Goal: Task Accomplishment & Management: Manage account settings

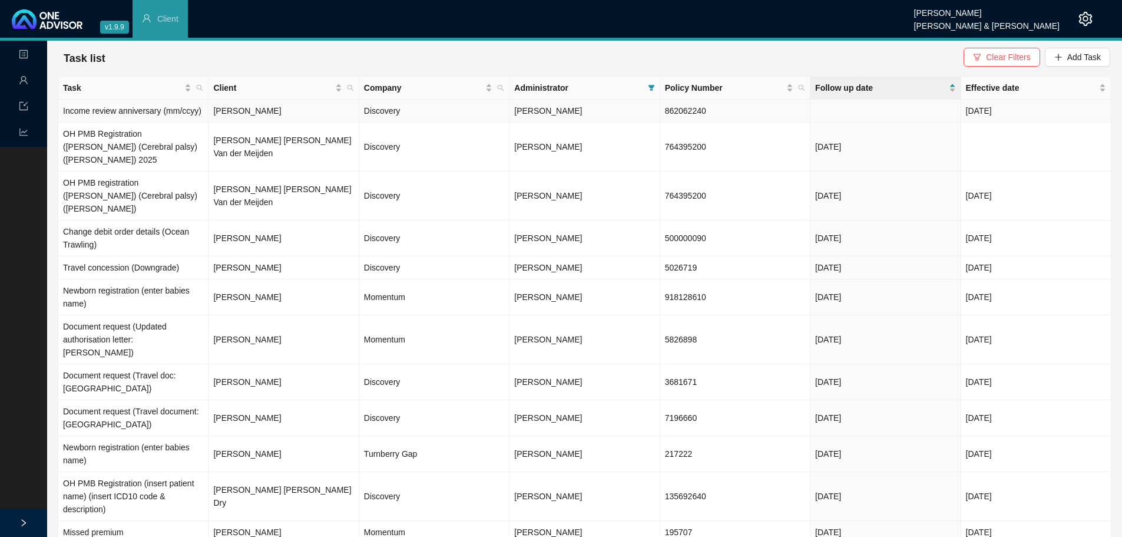
click at [248, 115] on td "[PERSON_NAME]" at bounding box center [284, 111] width 150 height 23
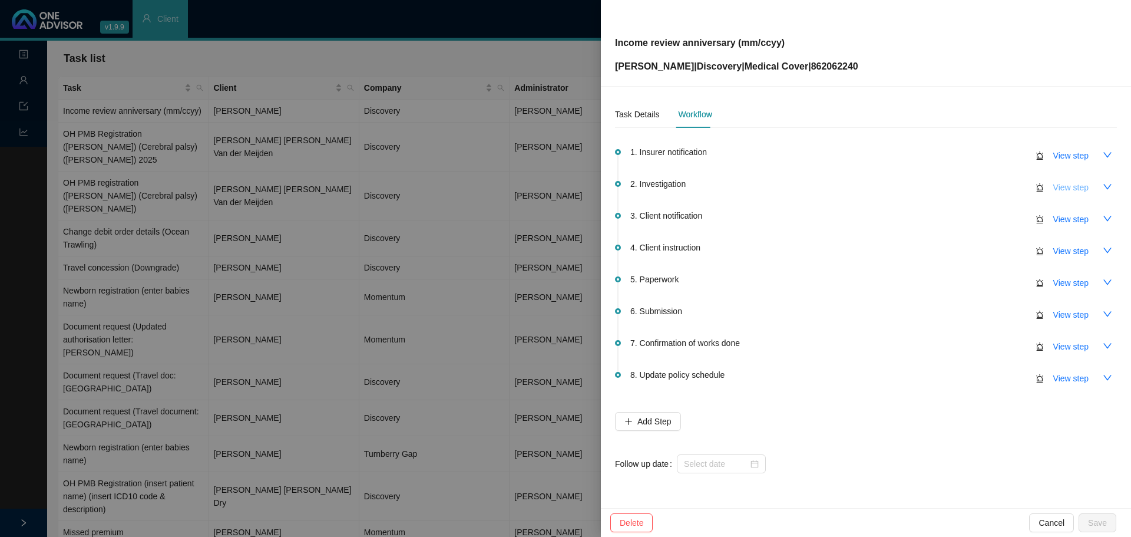
click at [1072, 188] on span "View step" at bounding box center [1070, 187] width 35 height 13
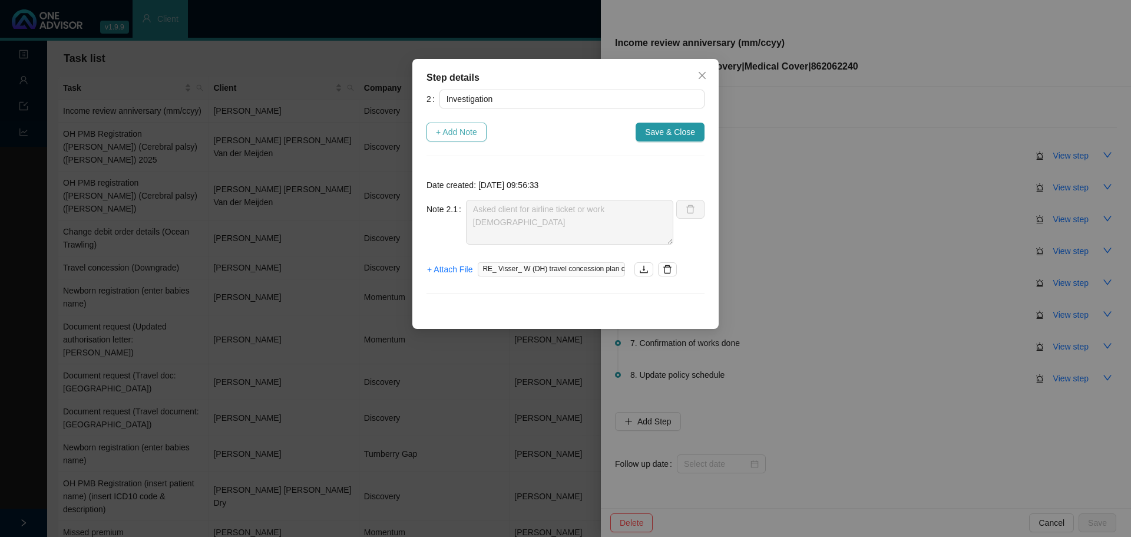
click at [455, 132] on span "+ Add Note" at bounding box center [456, 131] width 41 height 13
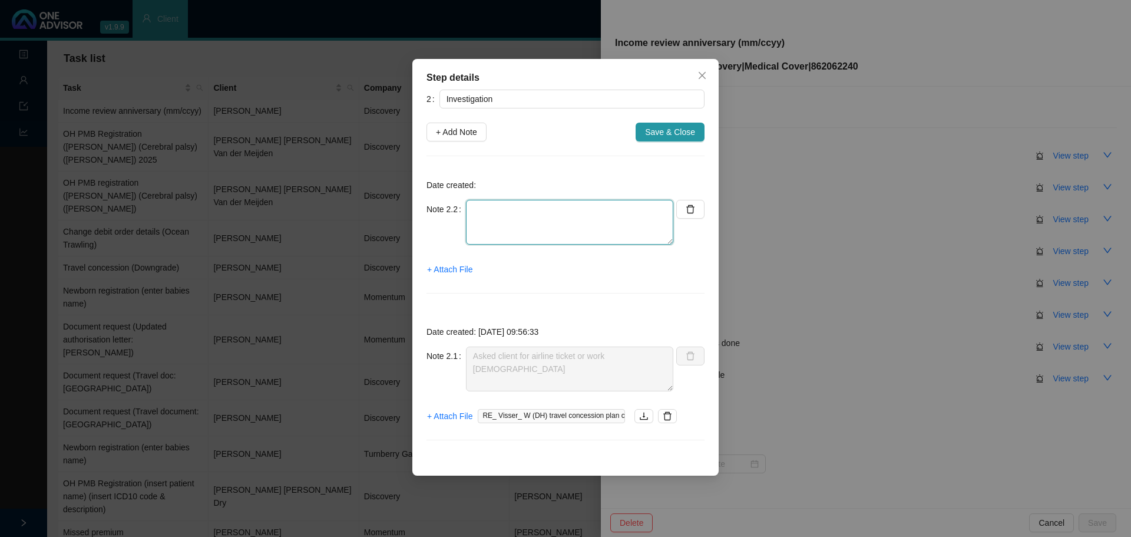
click at [498, 218] on textarea at bounding box center [569, 222] width 207 height 45
click at [474, 221] on textarea "Member wants to send passport Requirement: Airline ticket or contract" at bounding box center [569, 222] width 207 height 45
click at [552, 220] on textarea "Member wants to send passport Replied: Requirement: Airline ticket or contract" at bounding box center [569, 222] width 207 height 45
drag, startPoint x: 554, startPoint y: 221, endPoint x: 501, endPoint y: 217, distance: 53.2
click at [501, 217] on textarea "Member wants to send passport Replied: Requirement: Airline ticket or contract" at bounding box center [569, 222] width 207 height 45
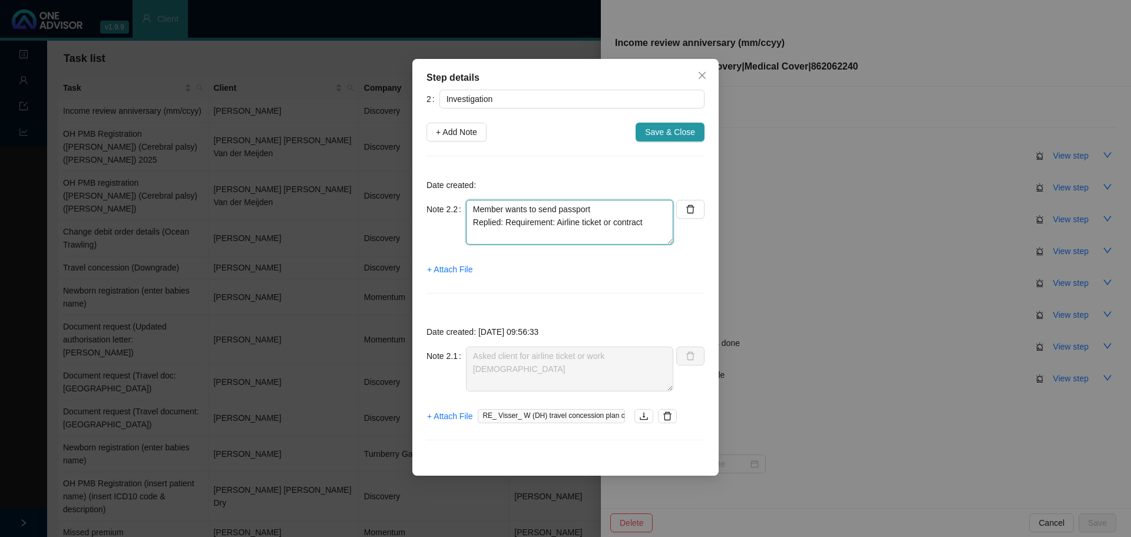
click at [508, 218] on textarea "Member wants to send passport Replied: Requirement: Airline ticket or contract" at bounding box center [569, 222] width 207 height 45
drag, startPoint x: 554, startPoint y: 222, endPoint x: 502, endPoint y: 222, distance: 51.2
click at [502, 222] on textarea "Member wants to send passport Replied: Requirement: Airline ticket or contract" at bounding box center [569, 222] width 207 height 45
click at [601, 217] on textarea "Member wants to send passport Replied: Airline ticket or contract" at bounding box center [569, 222] width 207 height 45
type textarea "Member wants to send passport Replied: Airline ticket or contract is required"
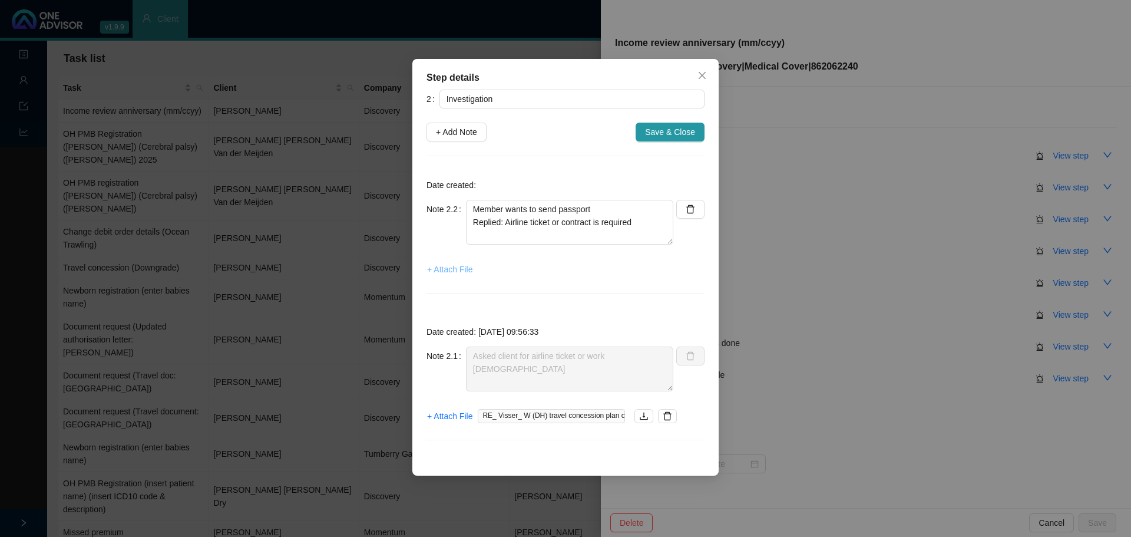
click at [440, 267] on span "+ Attach File" at bounding box center [449, 269] width 45 height 13
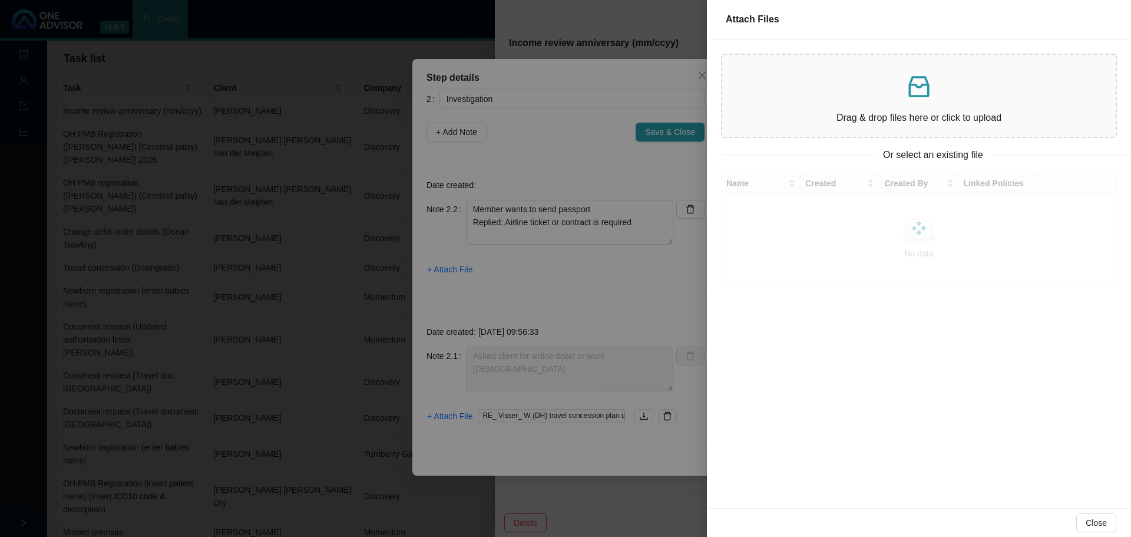
click at [833, 82] on p at bounding box center [919, 86] width 375 height 28
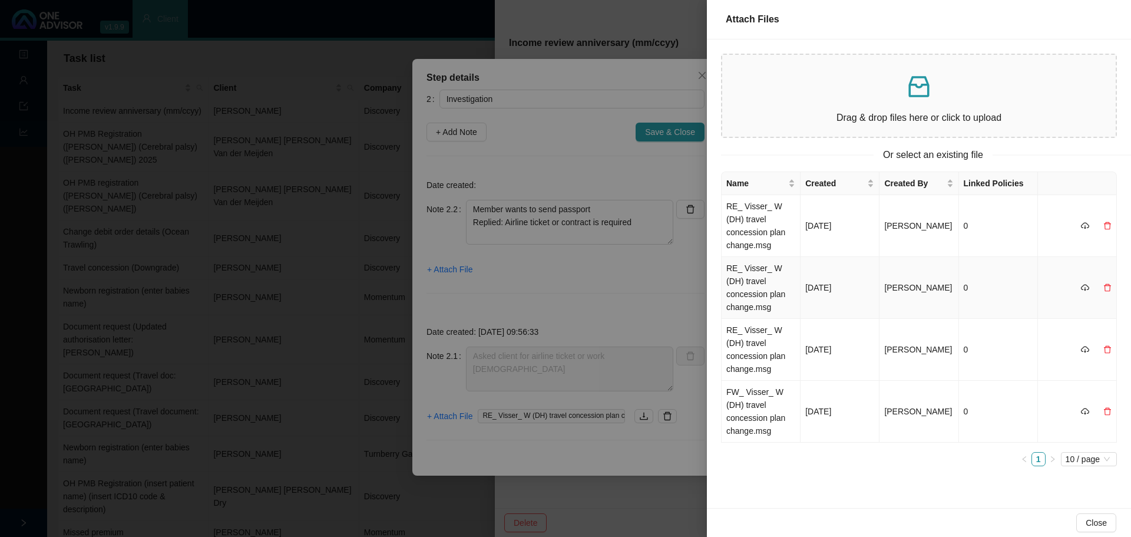
click at [767, 270] on td "RE_ Visser_ W (DH) travel concession plan change.msg" at bounding box center [761, 288] width 79 height 62
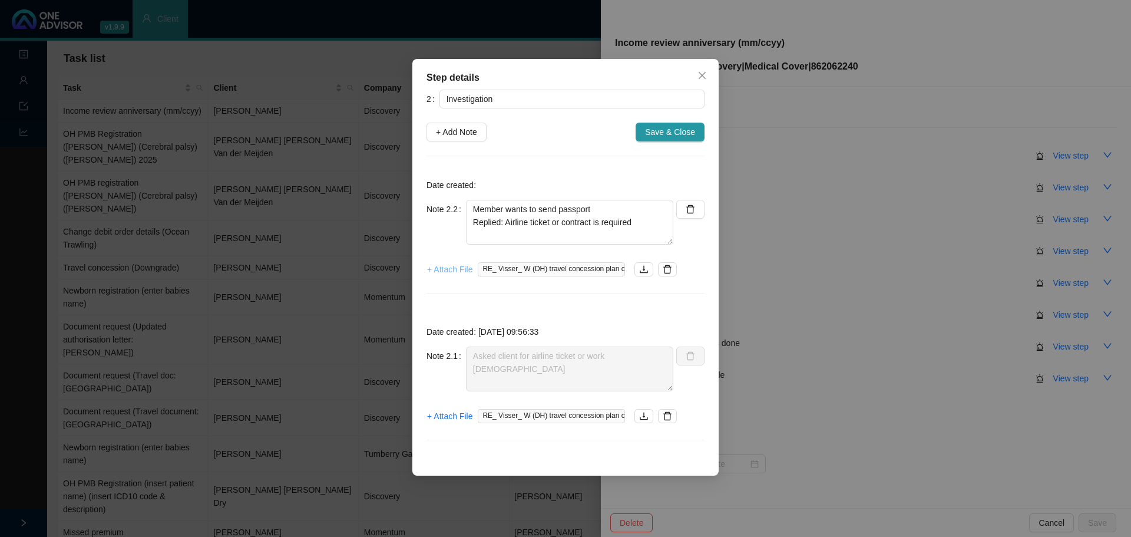
click at [439, 268] on span "+ Attach File" at bounding box center [449, 269] width 45 height 13
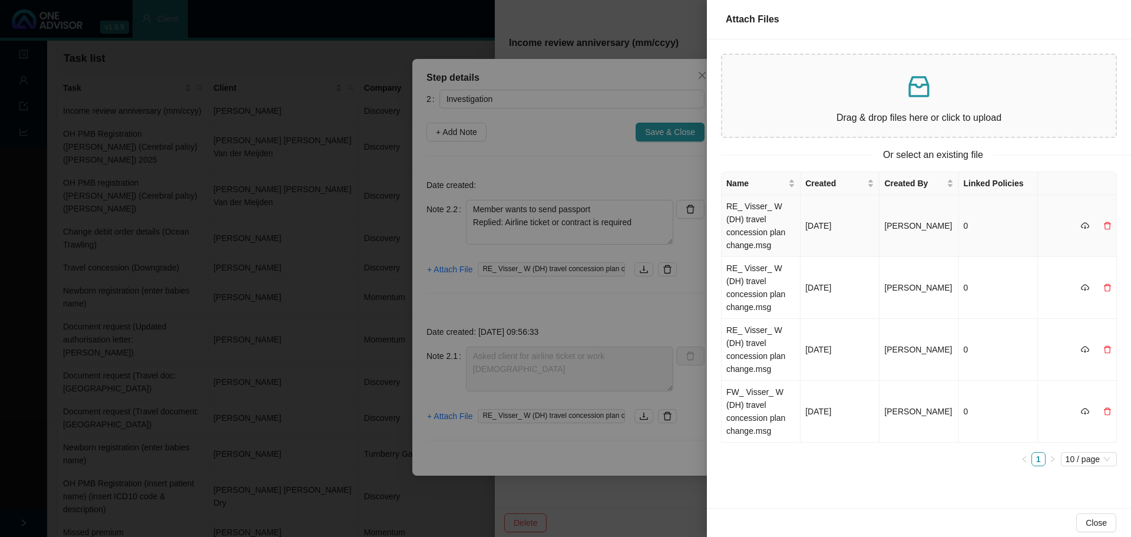
click at [753, 216] on td "RE_ Visser_ W (DH) travel concession plan change.msg" at bounding box center [761, 226] width 79 height 62
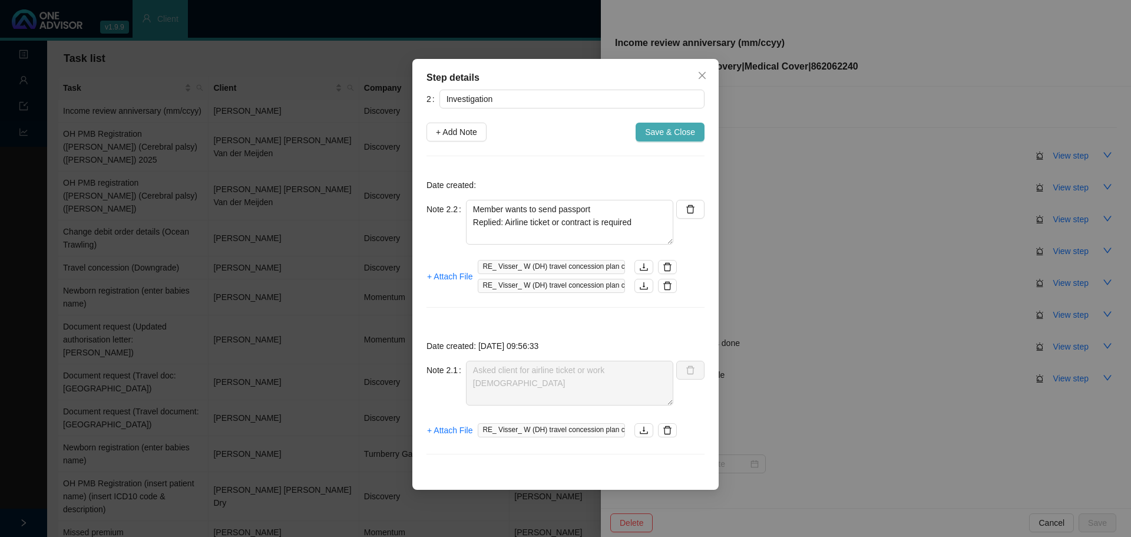
click at [661, 133] on span "Save & Close" at bounding box center [670, 131] width 50 height 13
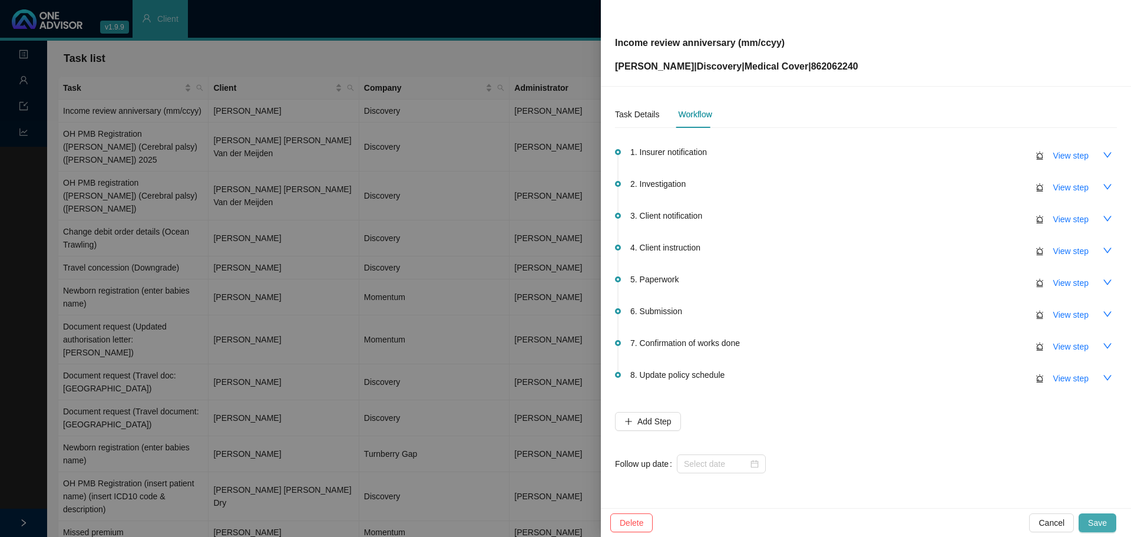
click at [1098, 518] on span "Save" at bounding box center [1097, 522] width 19 height 13
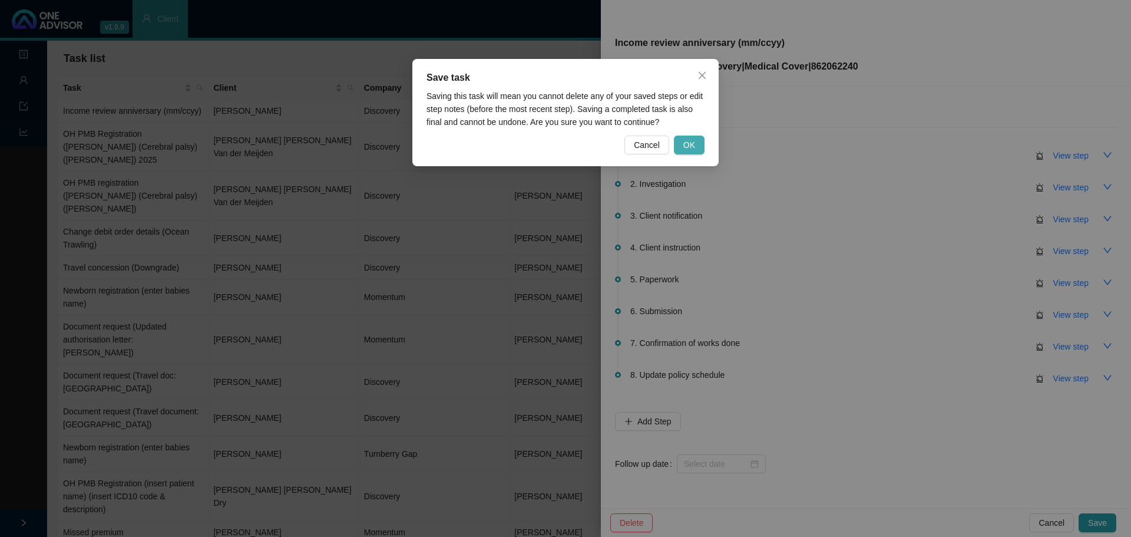
click at [698, 146] on button "OK" at bounding box center [689, 144] width 31 height 19
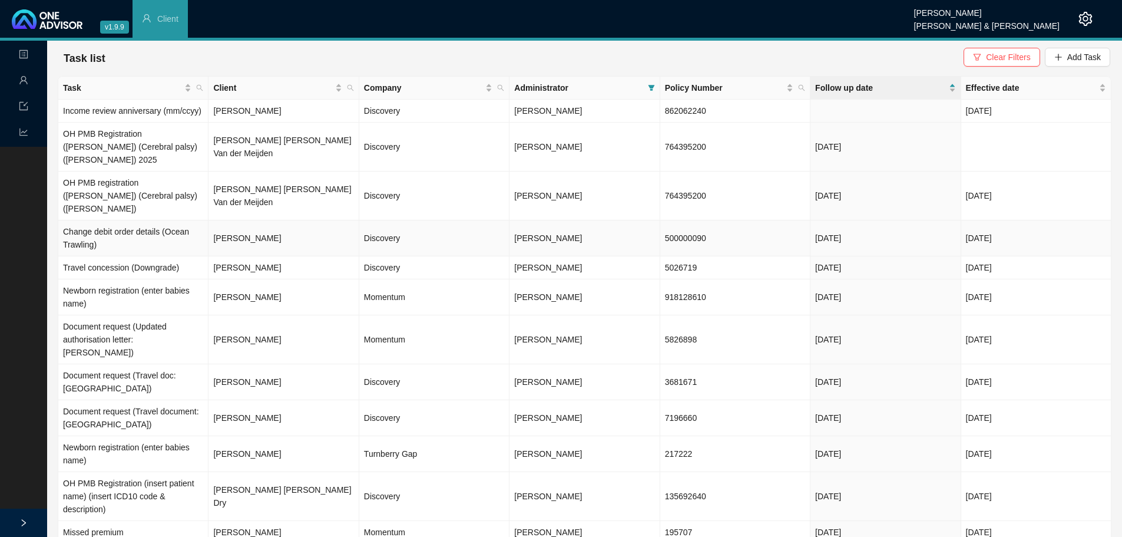
click at [433, 220] on td "Discovery" at bounding box center [434, 238] width 150 height 36
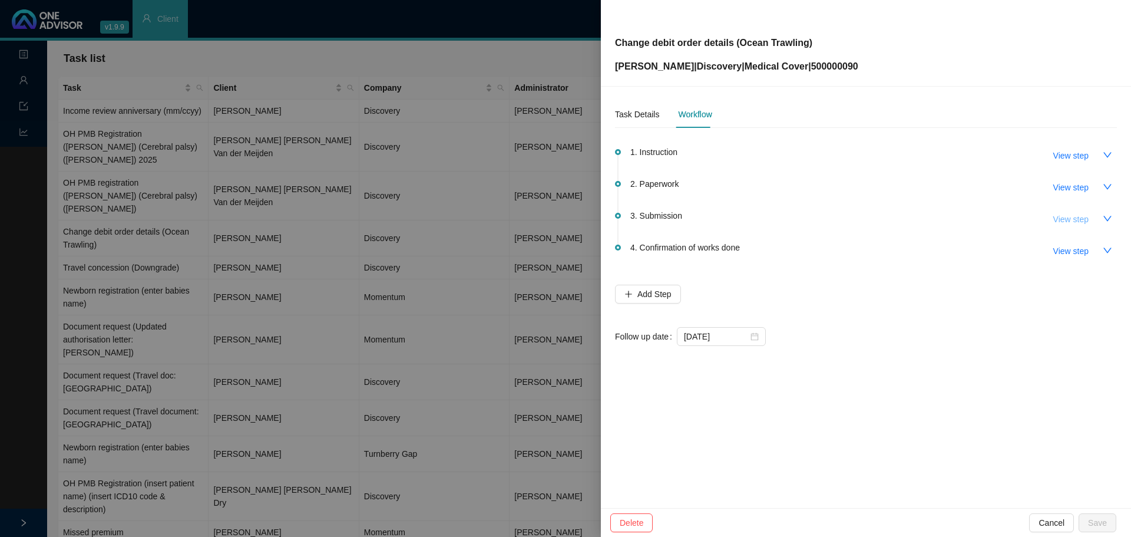
click at [1074, 217] on span "View step" at bounding box center [1070, 219] width 35 height 13
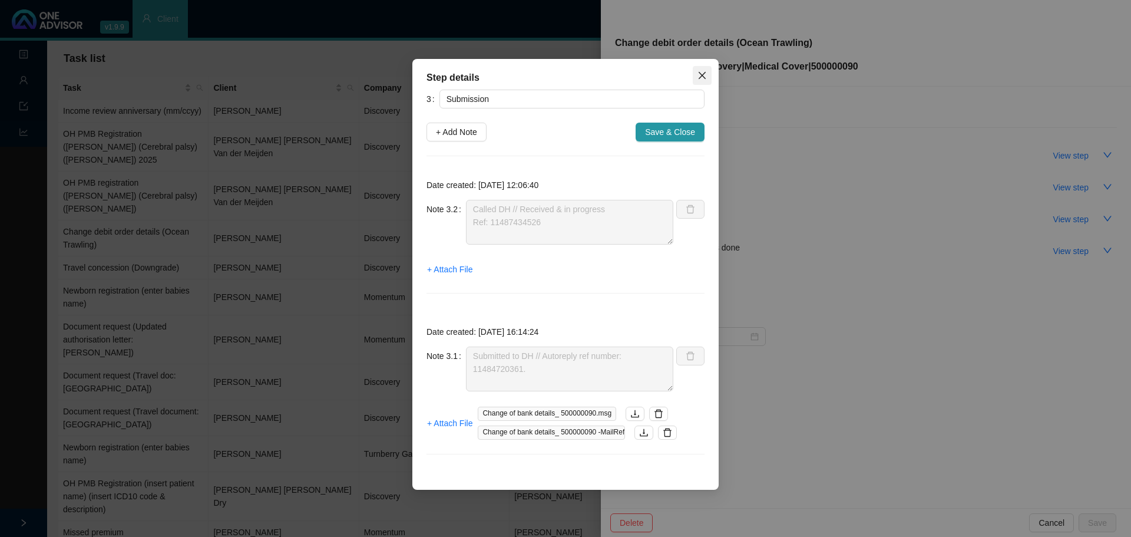
click at [704, 78] on icon "close" at bounding box center [701, 75] width 9 height 9
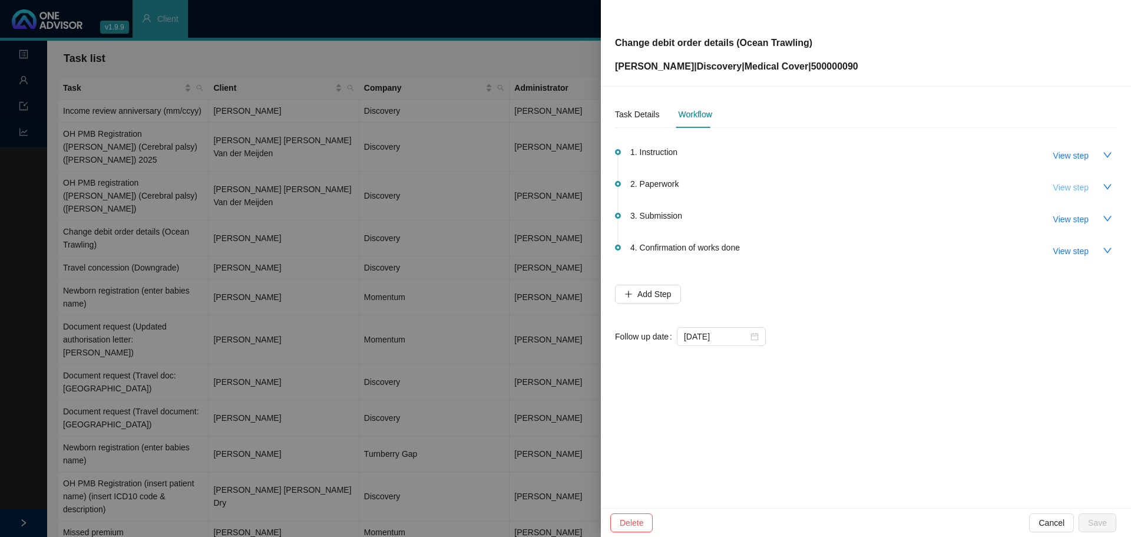
click at [1077, 188] on span "View step" at bounding box center [1070, 187] width 35 height 13
type input "Paperwork"
type textarea "[PERSON_NAME] wants his premium amount and how he is currently billed (Sea Harv…"
type textarea "Documents received Call with [PERSON_NAME]: awaiting the go-ahead to send forms…"
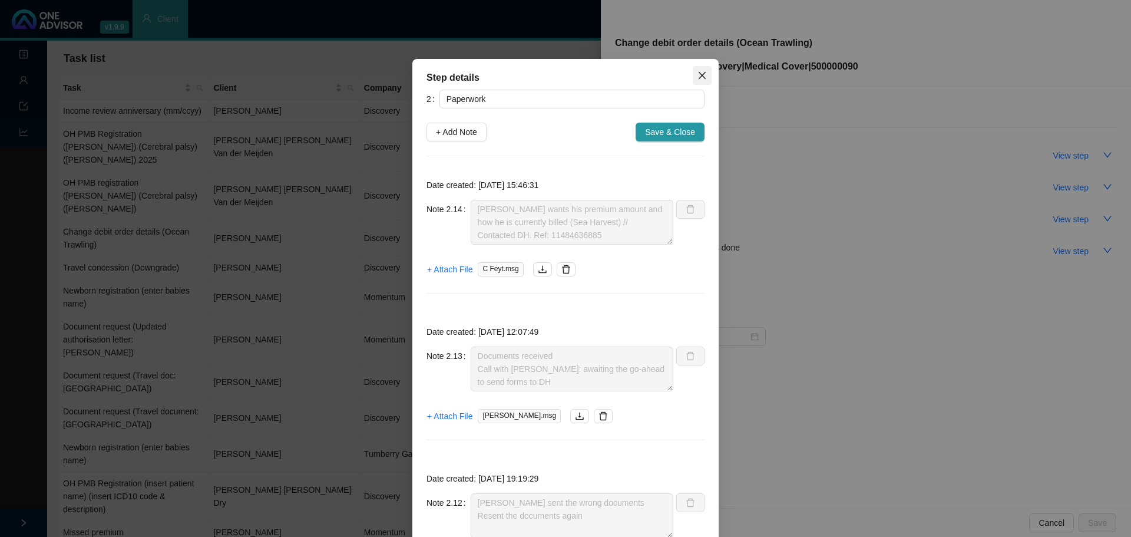
click at [699, 75] on icon "close" at bounding box center [702, 75] width 7 height 7
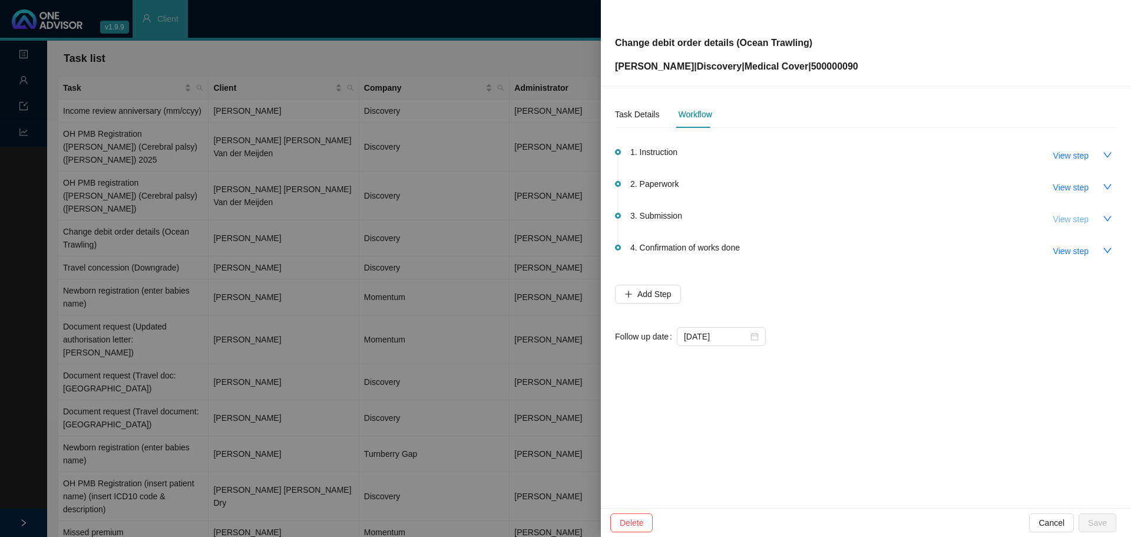
click at [1069, 220] on span "View step" at bounding box center [1070, 219] width 35 height 13
type input "Submission"
type textarea "Called DH // Received & in progress Ref: 11487434526"
type textarea "Submitted to DH // Autoreply ref number: 11484720361."
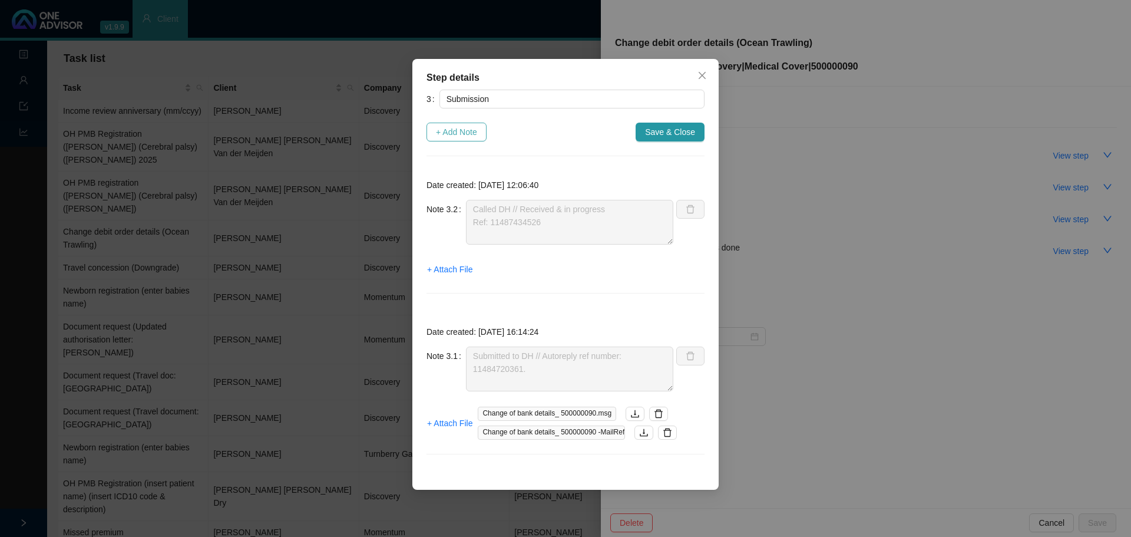
click at [461, 134] on span "+ Add Note" at bounding box center [456, 131] width 41 height 13
type textarea "Called DH // Received & in progress Ref: 11487434526"
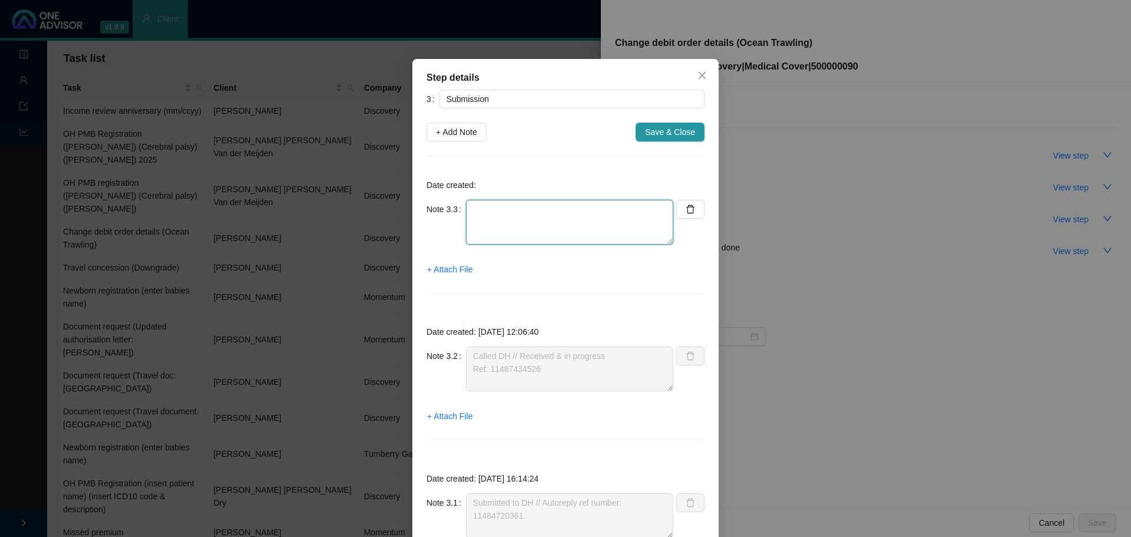
click at [519, 214] on textarea at bounding box center [569, 222] width 207 height 45
type textarea "E"
click at [455, 269] on span "+ Attach File" at bounding box center [449, 269] width 45 height 13
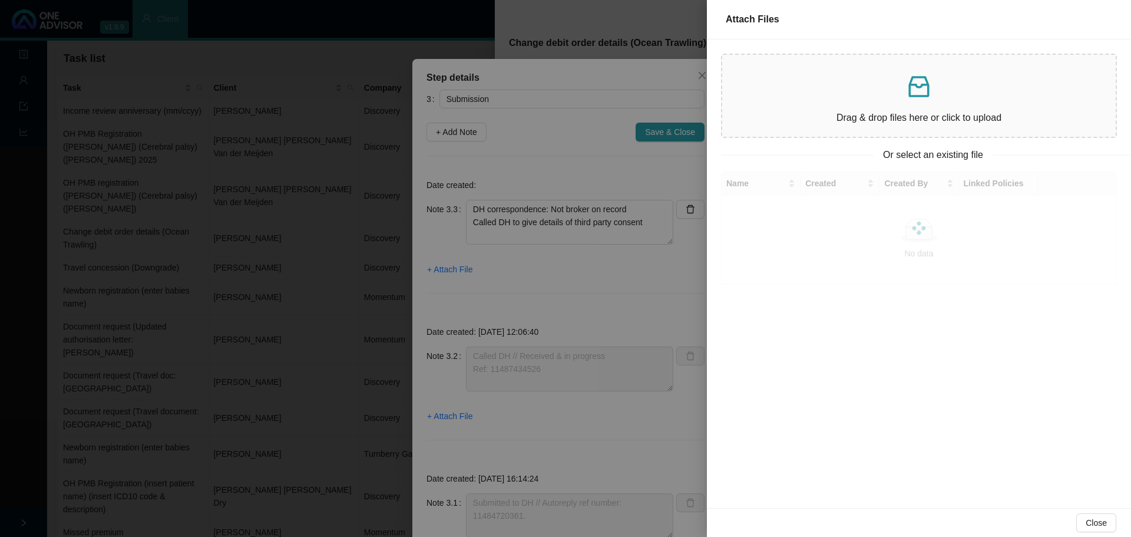
click at [904, 101] on div "Drag & drop files here or click to upload" at bounding box center [919, 95] width 375 height 63
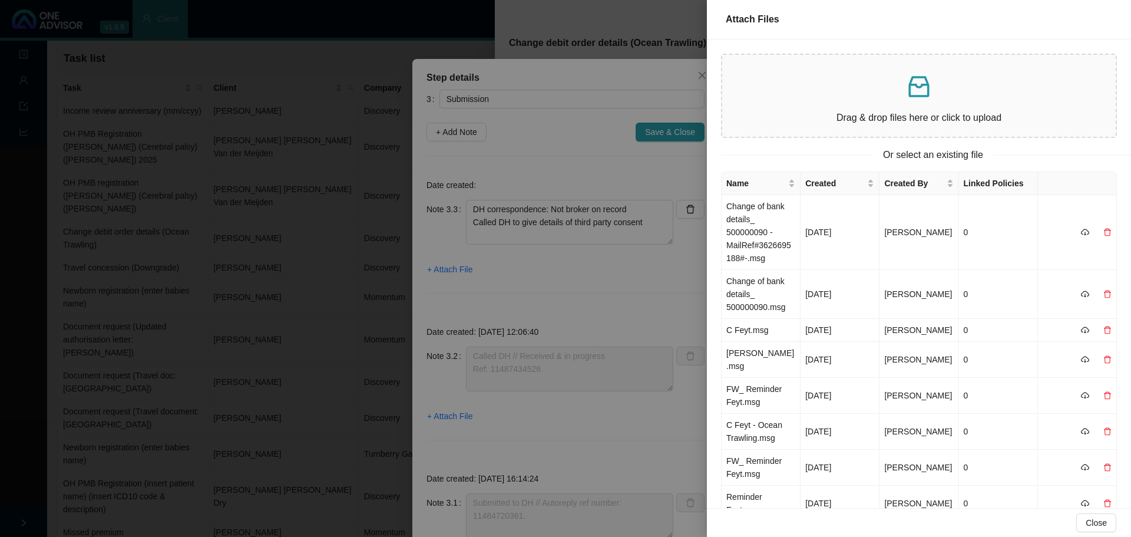
click at [858, 106] on div "Drag & drop files here or click to upload" at bounding box center [919, 95] width 375 height 63
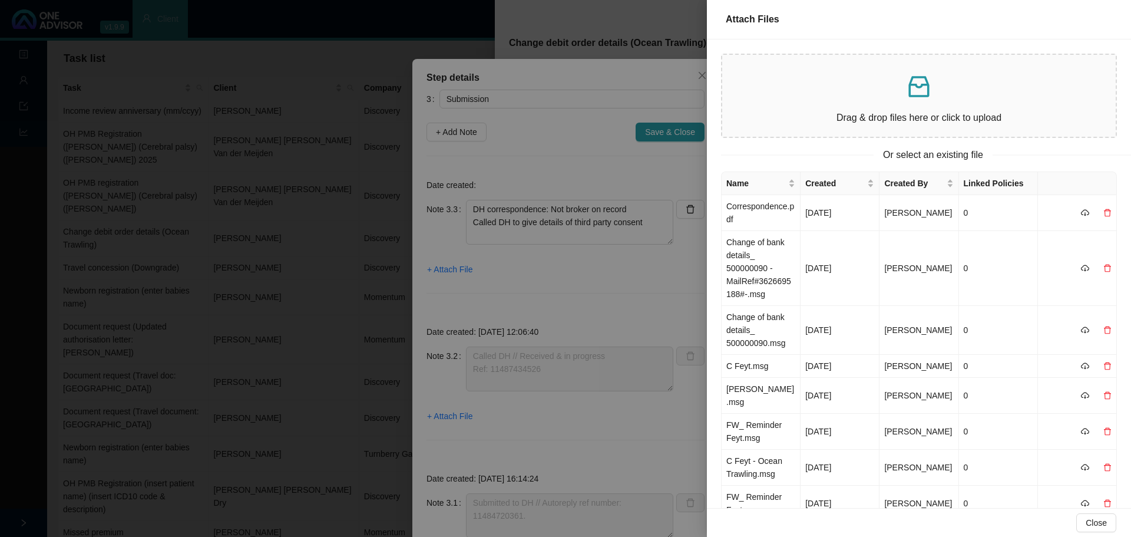
click at [648, 216] on div at bounding box center [565, 268] width 1131 height 537
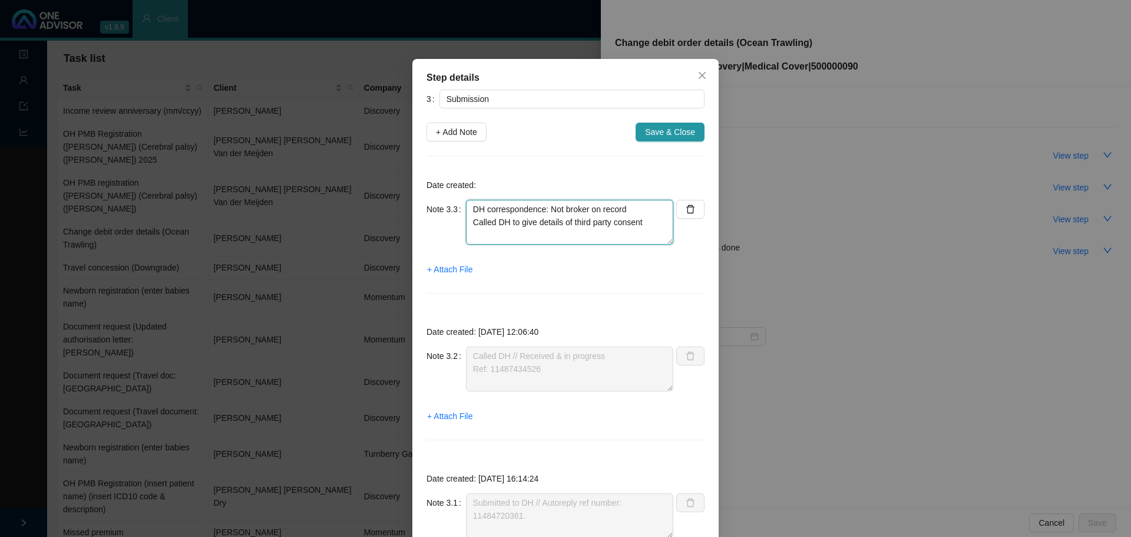
click at [643, 222] on textarea "DH correspondence: Not broker on record Called DH to give details of third part…" at bounding box center [569, 222] width 207 height 45
paste textarea "Feyt, C REF: 11442704484 for consent form"
drag, startPoint x: 491, startPoint y: 229, endPoint x: 450, endPoint y: 239, distance: 41.9
click at [445, 230] on div "Note 3.3 DH correspondence: Not broker on record Called DH to give details of t…" at bounding box center [549, 222] width 247 height 45
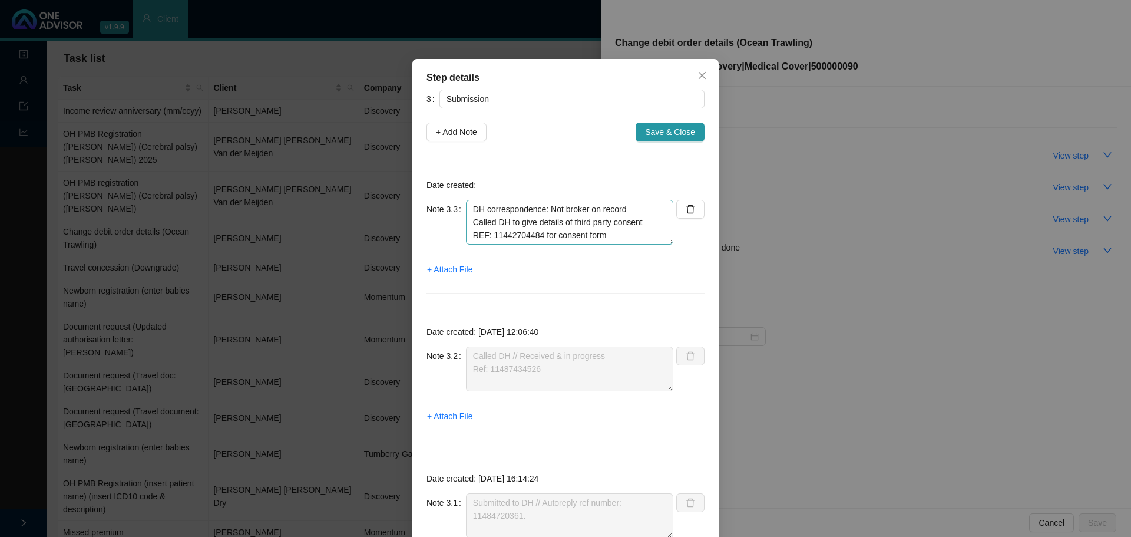
scroll to position [0, 0]
drag, startPoint x: 596, startPoint y: 239, endPoint x: 604, endPoint y: 235, distance: 9.0
click at [599, 238] on textarea "DH correspondence: Not broker on record Called DH to give details of third part…" at bounding box center [569, 222] width 207 height 45
click at [605, 209] on textarea "DH correspondence: Not broker on record Called DH to give details of third part…" at bounding box center [569, 222] width 207 height 45
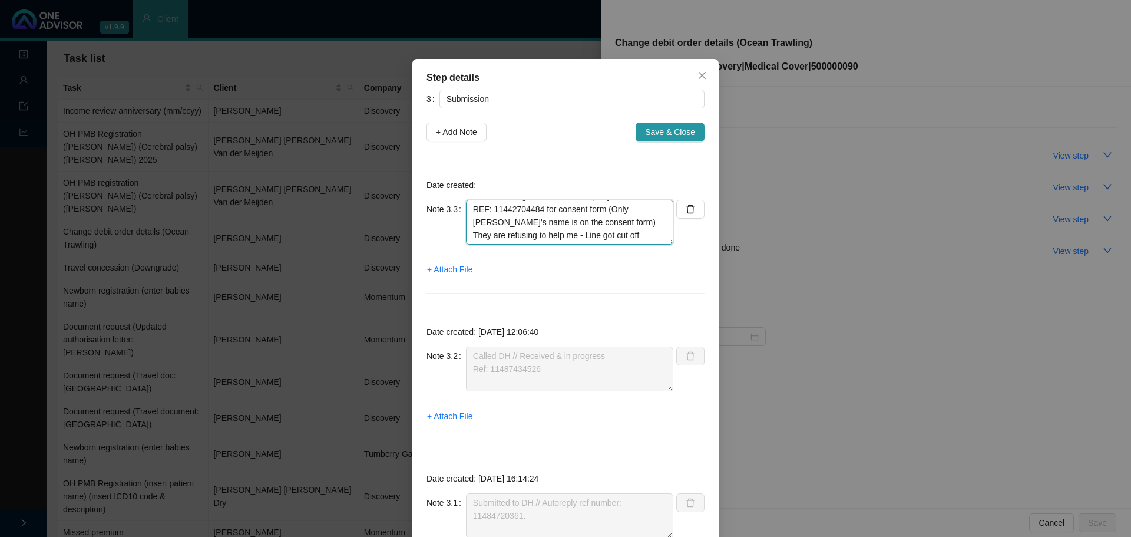
drag, startPoint x: 571, startPoint y: 234, endPoint x: 583, endPoint y: 234, distance: 11.2
click at [572, 234] on textarea "DH correspondence: Not broker on record Called DH to give details of third part…" at bounding box center [569, 222] width 207 height 45
click at [648, 236] on textarea "DH correspondence: Not broker on record Called DH to give details of third part…" at bounding box center [569, 222] width 207 height 45
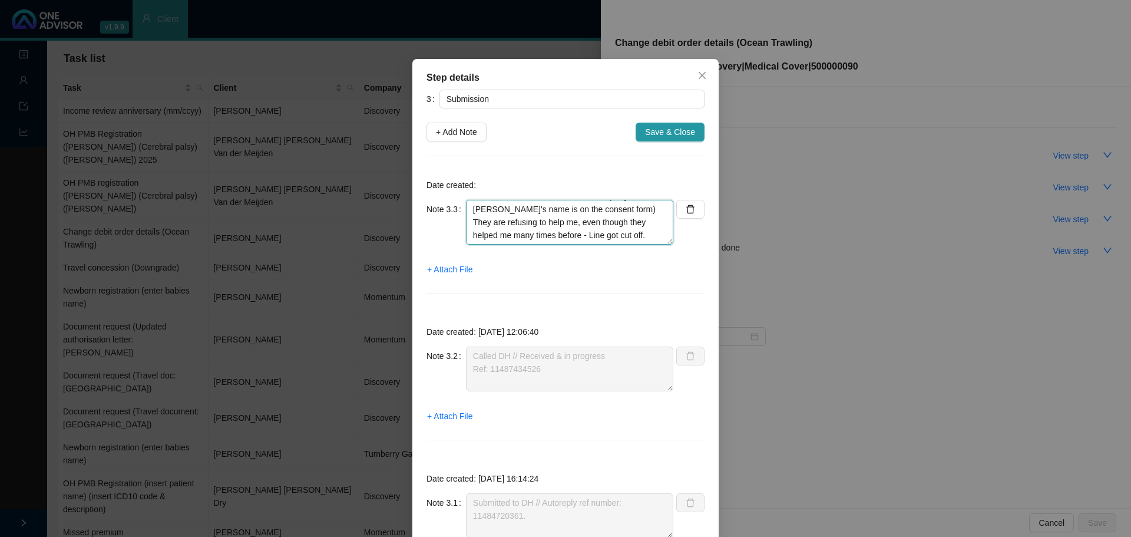
drag, startPoint x: 647, startPoint y: 221, endPoint x: 656, endPoint y: 223, distance: 9.1
click at [648, 223] on textarea "DH correspondence: Not broker on record Called DH to give details of third part…" at bounding box center [569, 222] width 207 height 45
type textarea "DH correspondence: Not broker on record Called DH to give details of third part…"
